Goal: Information Seeking & Learning: Learn about a topic

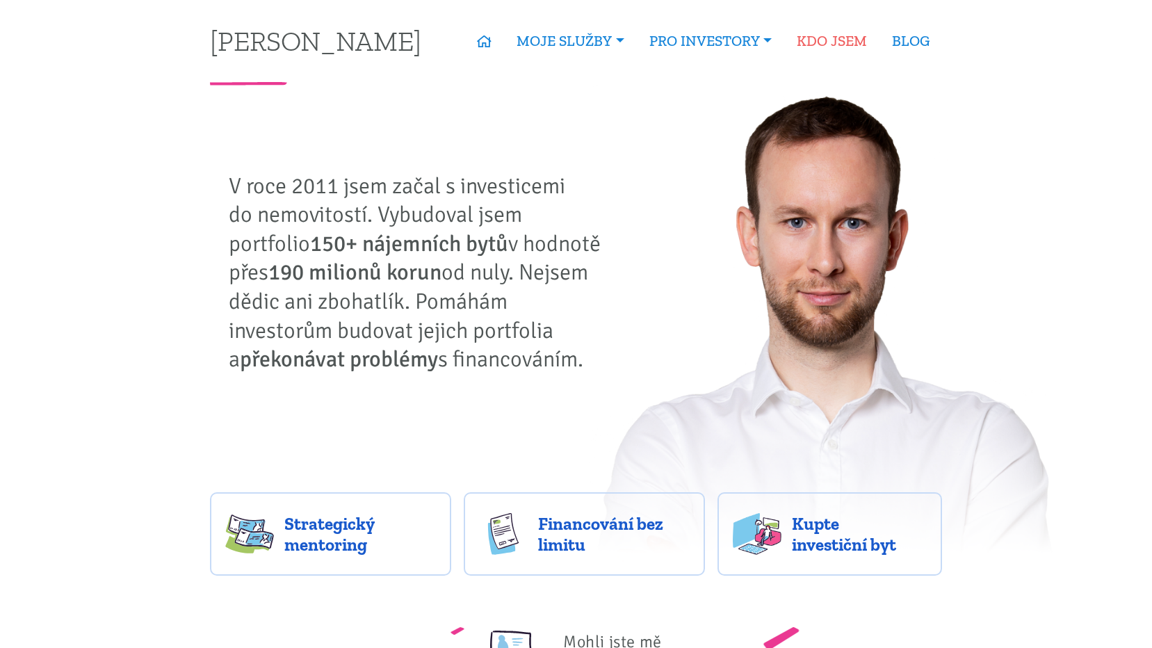
click at [847, 42] on link "KDO JSEM" at bounding box center [831, 41] width 95 height 32
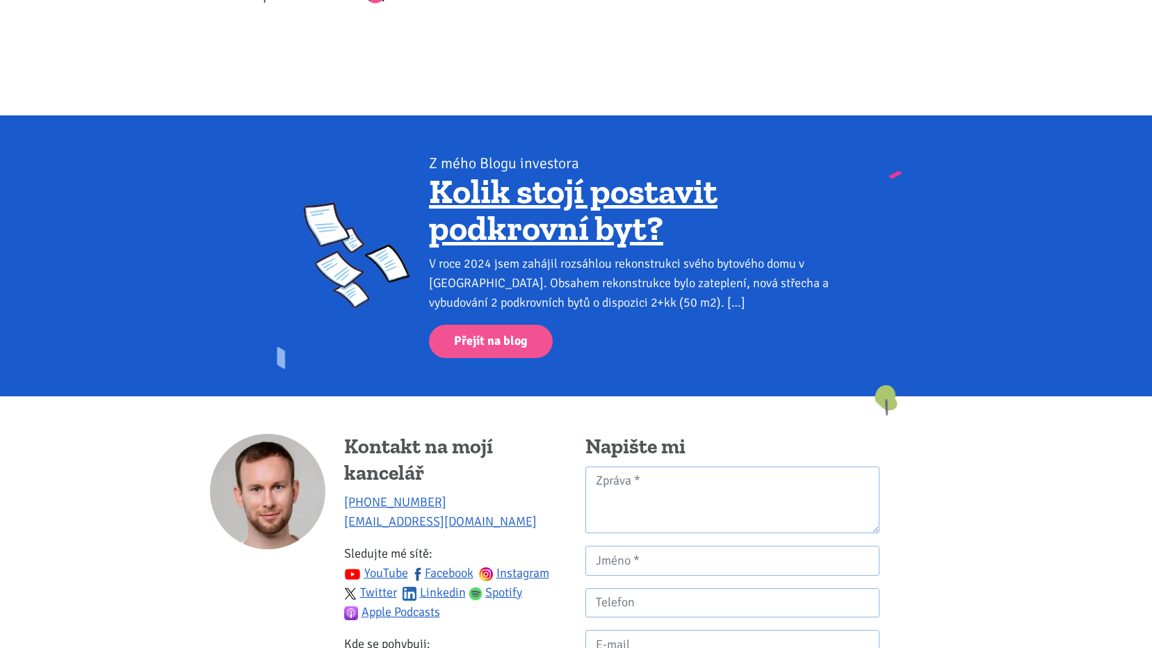
scroll to position [1182, 0]
